Goal: Information Seeking & Learning: Learn about a topic

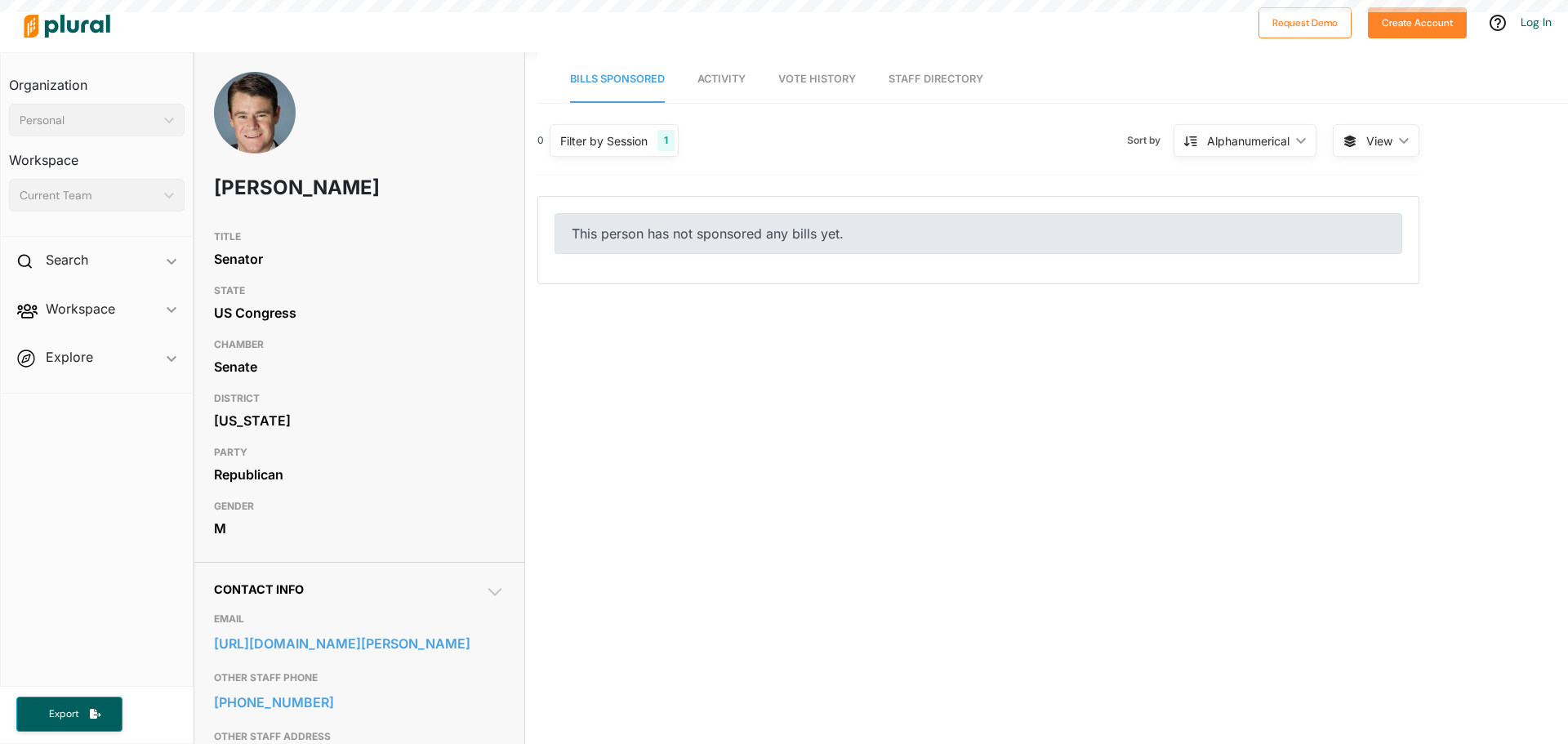
click at [760, 400] on div "0 Filter by Session 1 Filter by Session close Current Sessions US Congress 119t…" at bounding box center [978, 527] width 882 height 816
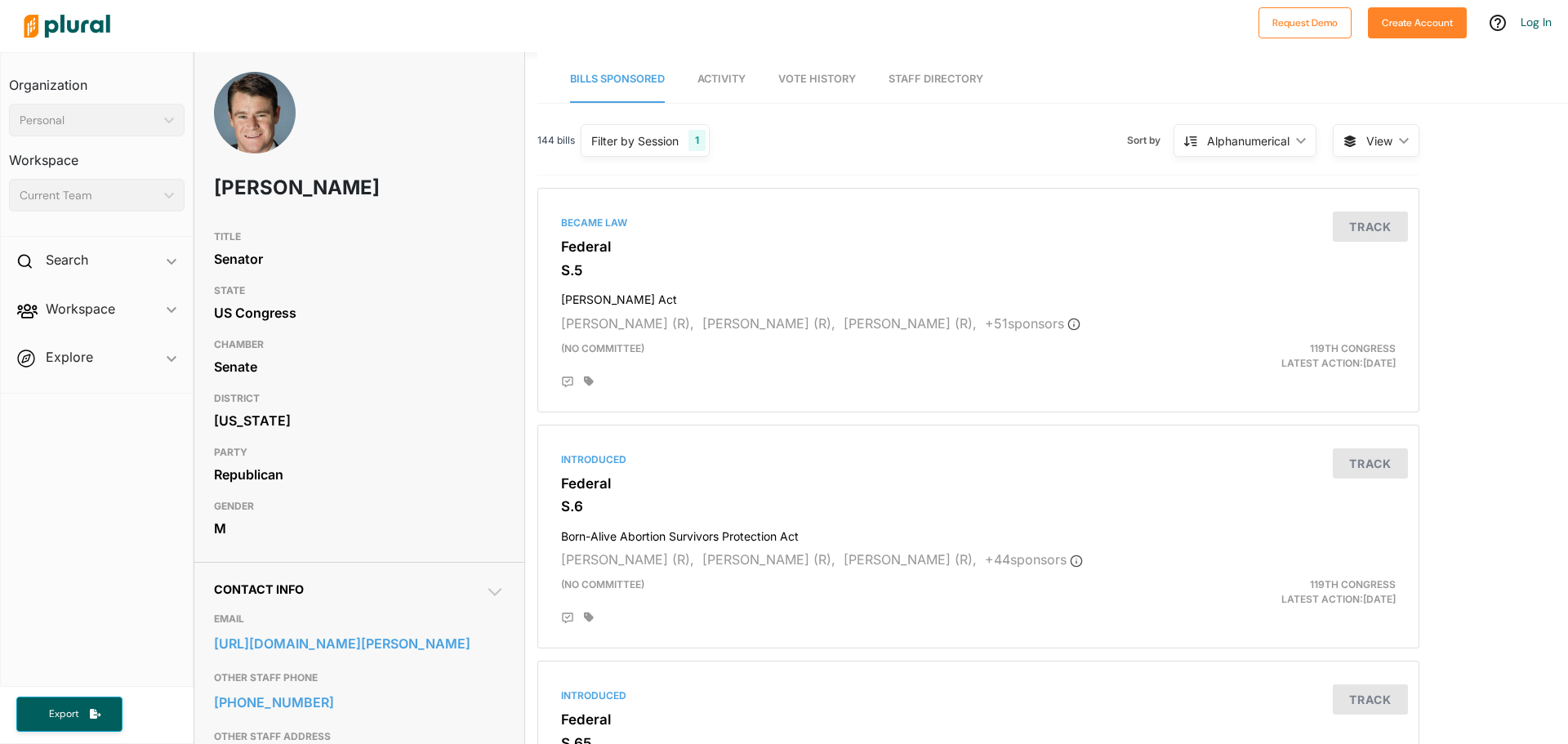
click at [693, 75] on nav "Bills Sponsored Activity Vote History Staff Directory" at bounding box center [1052, 78] width 1031 height 51
click at [741, 68] on link "Activity" at bounding box center [722, 79] width 48 height 46
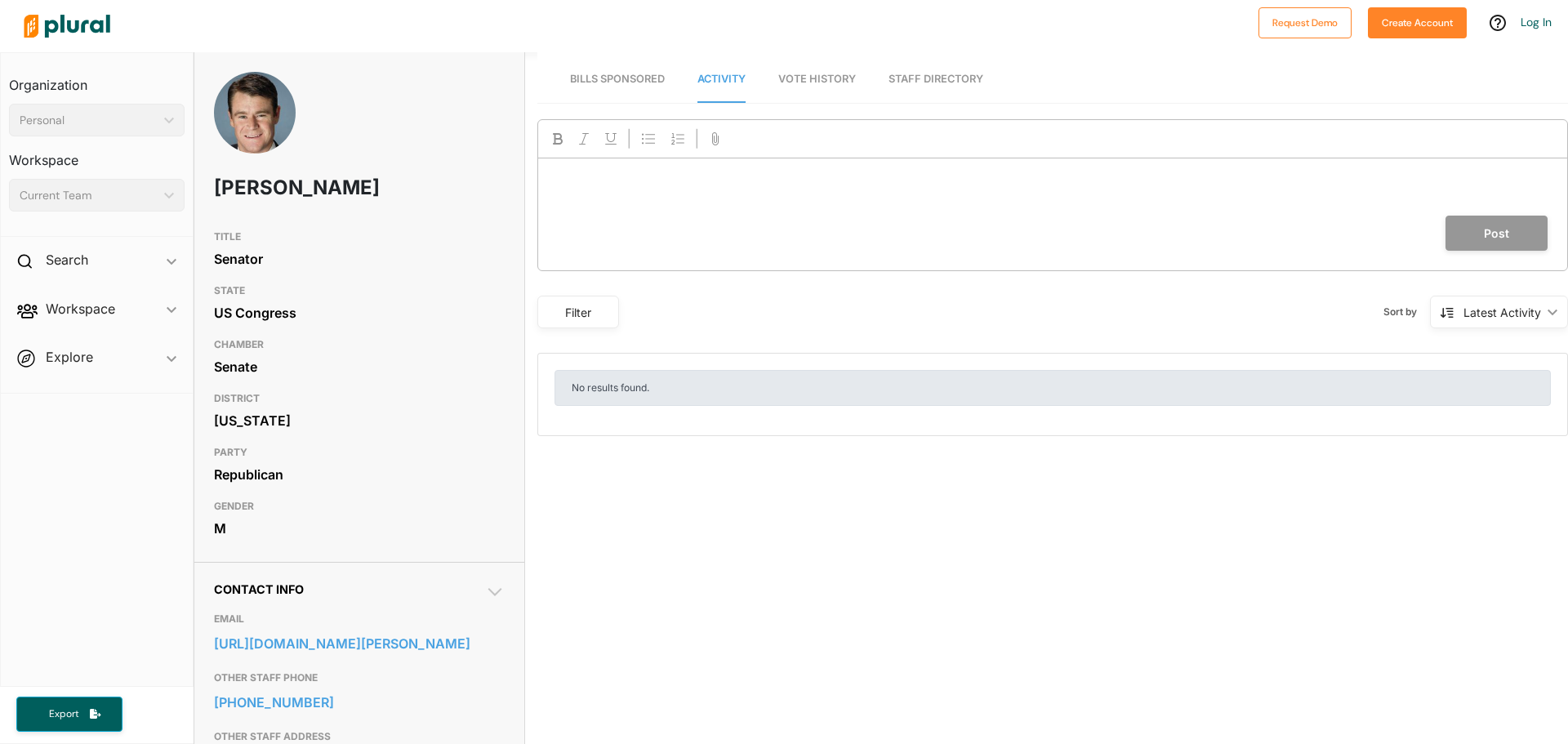
click at [811, 88] on link "Vote History" at bounding box center [817, 79] width 78 height 46
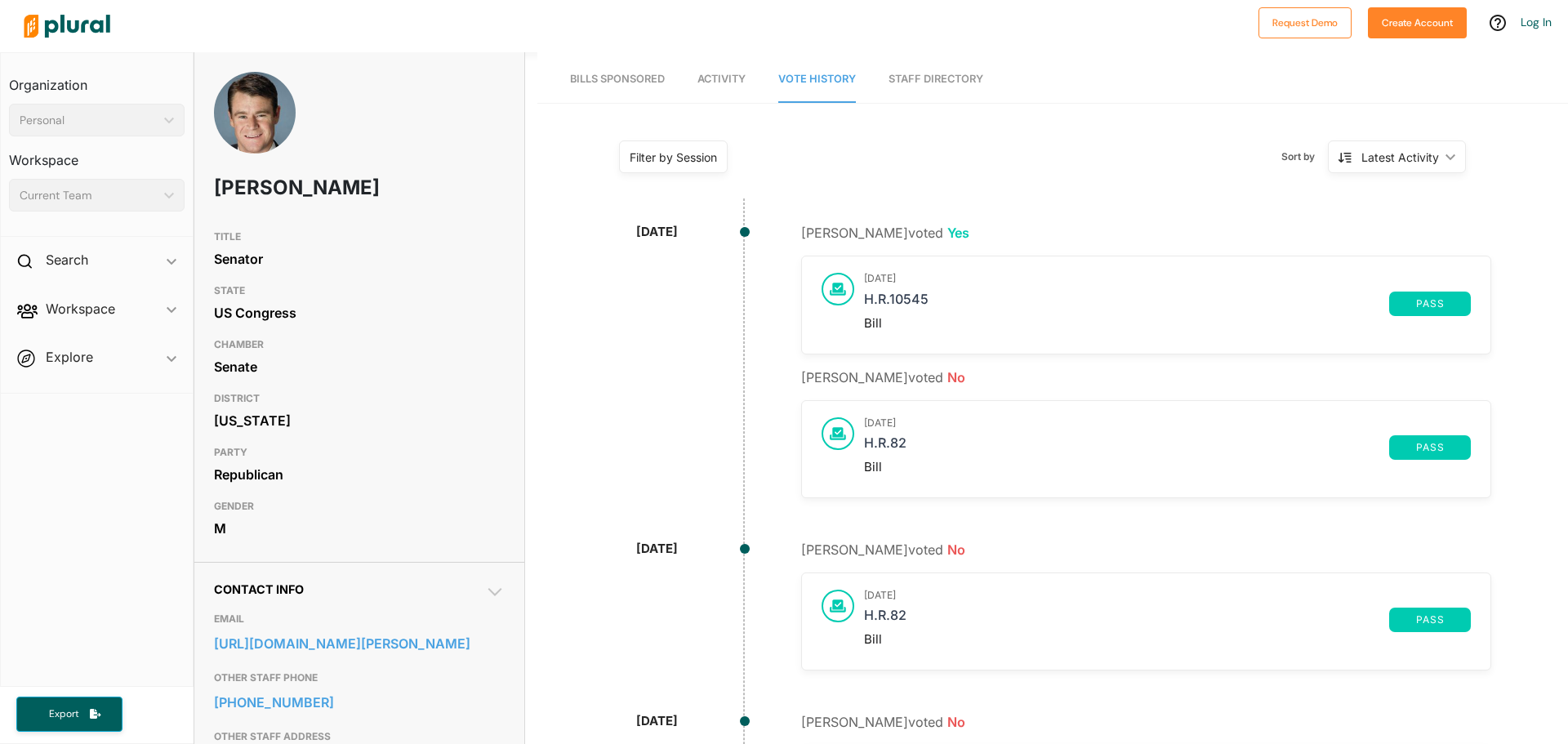
click at [930, 79] on link "Staff Directory" at bounding box center [936, 79] width 95 height 46
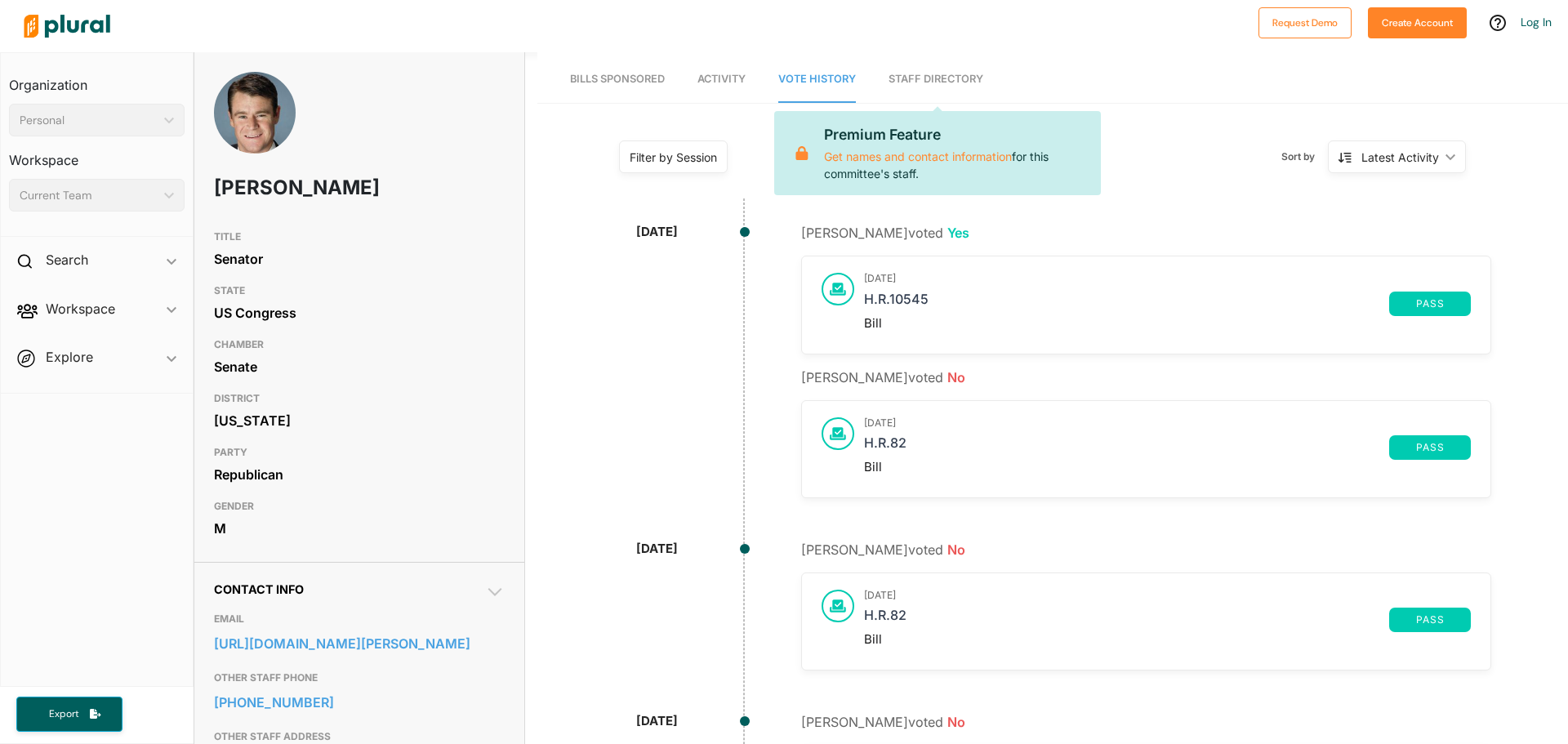
click at [773, 79] on nav "Bills Sponsored Activity Vote History Staff Directory Premium Feature Get names…" at bounding box center [1052, 78] width 1031 height 51
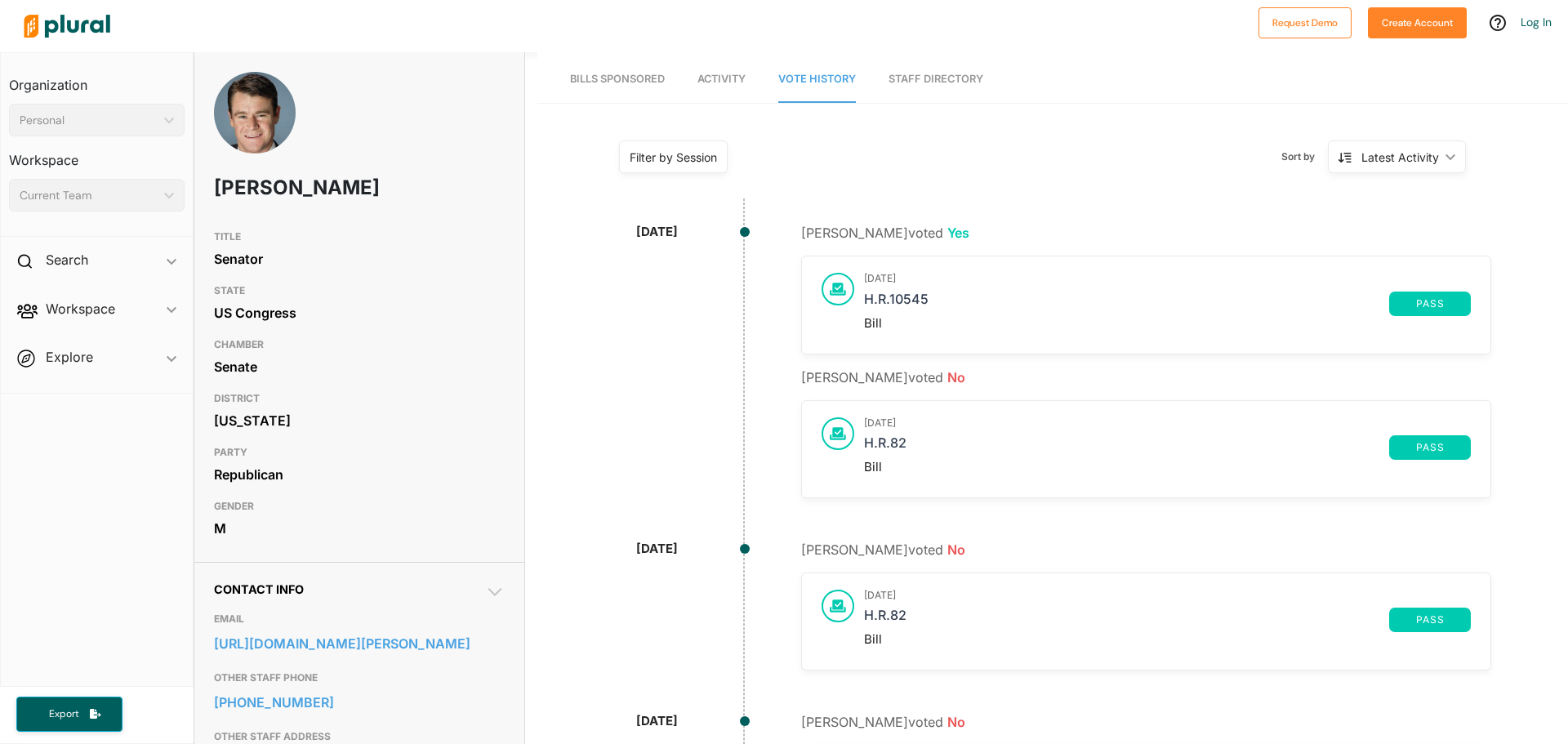
click at [637, 82] on span "Bills Sponsored" at bounding box center [618, 79] width 95 height 12
